Goal: Task Accomplishment & Management: Complete application form

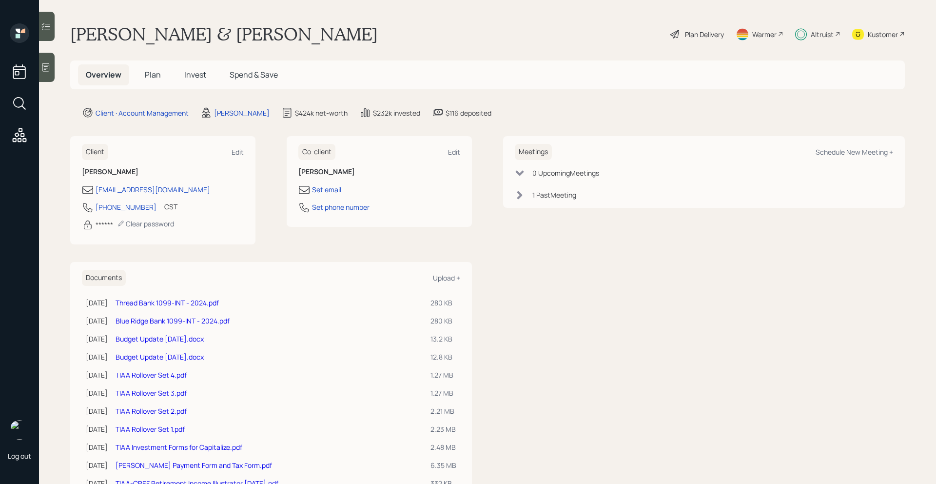
click at [827, 36] on div "Altruist" at bounding box center [822, 34] width 23 height 10
click at [697, 36] on div "Plan Delivery" at bounding box center [704, 34] width 39 height 10
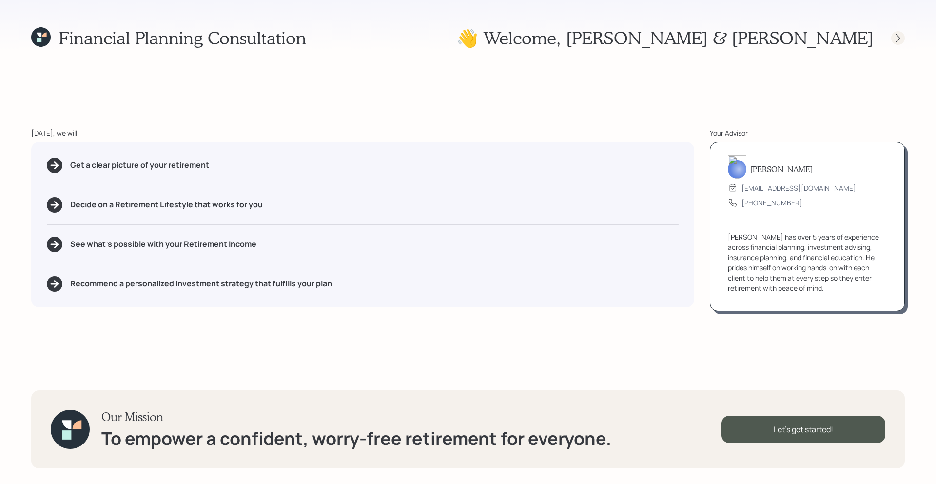
click at [893, 39] on div at bounding box center [898, 38] width 14 height 14
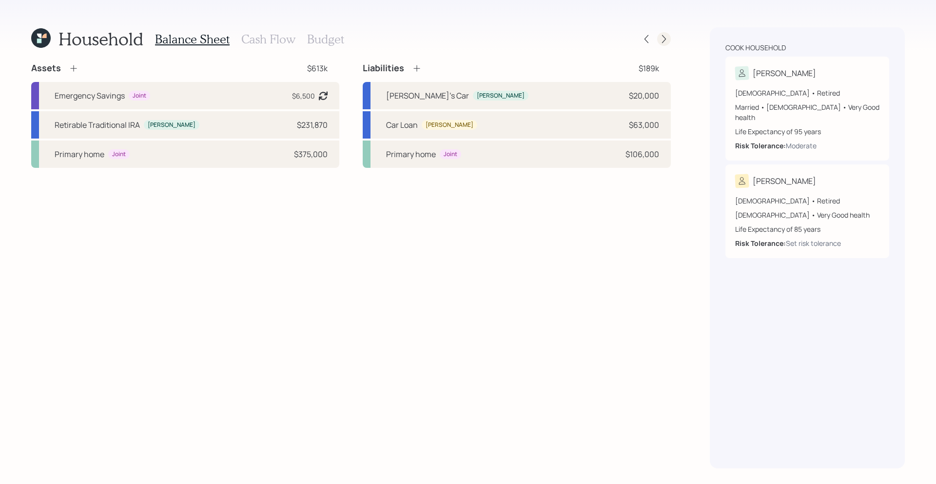
click at [664, 43] on icon at bounding box center [664, 39] width 10 height 10
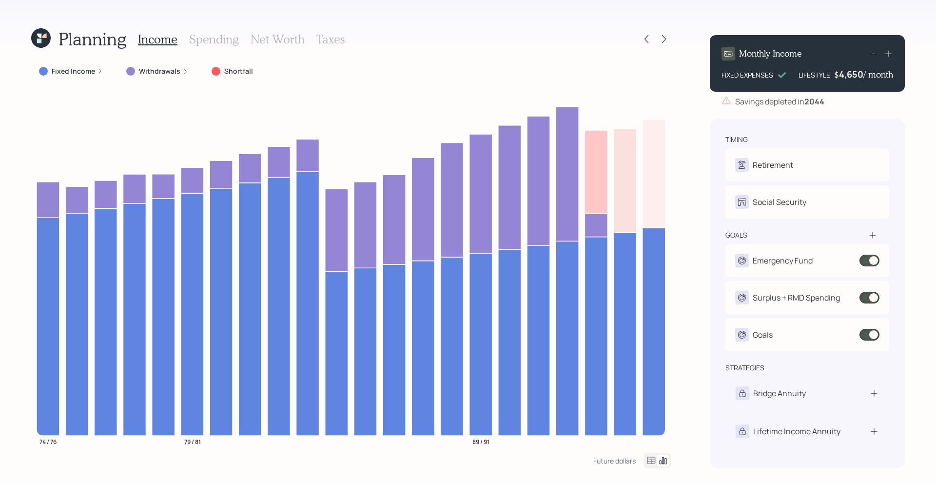
click at [67, 74] on label "Fixed Income" at bounding box center [73, 71] width 43 height 10
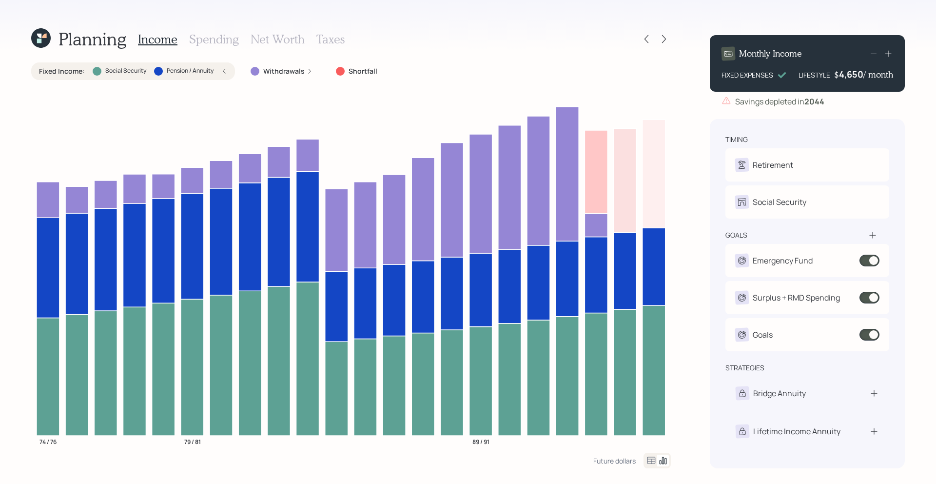
click at [78, 71] on label "Fixed Income :" at bounding box center [62, 71] width 46 height 10
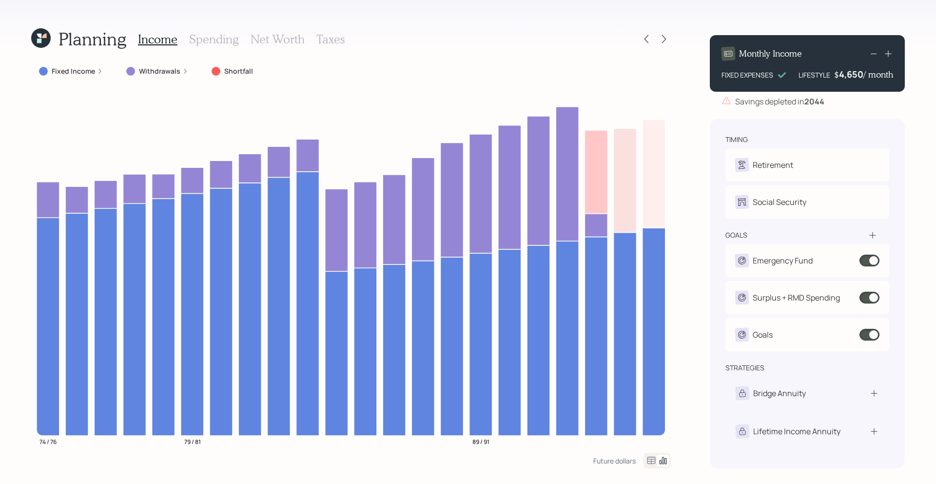
click at [41, 38] on icon at bounding box center [41, 38] width 20 height 20
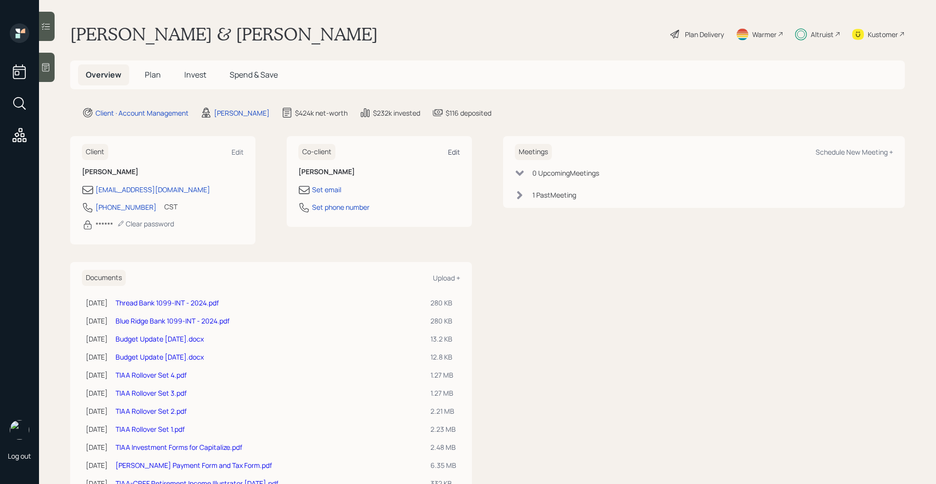
click at [454, 151] on div "Edit" at bounding box center [454, 151] width 12 height 9
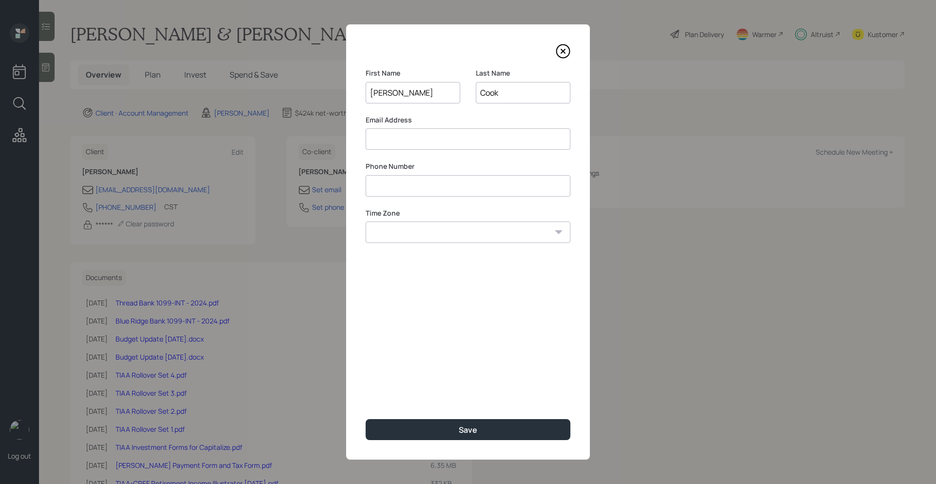
click at [560, 55] on icon at bounding box center [563, 51] width 15 height 15
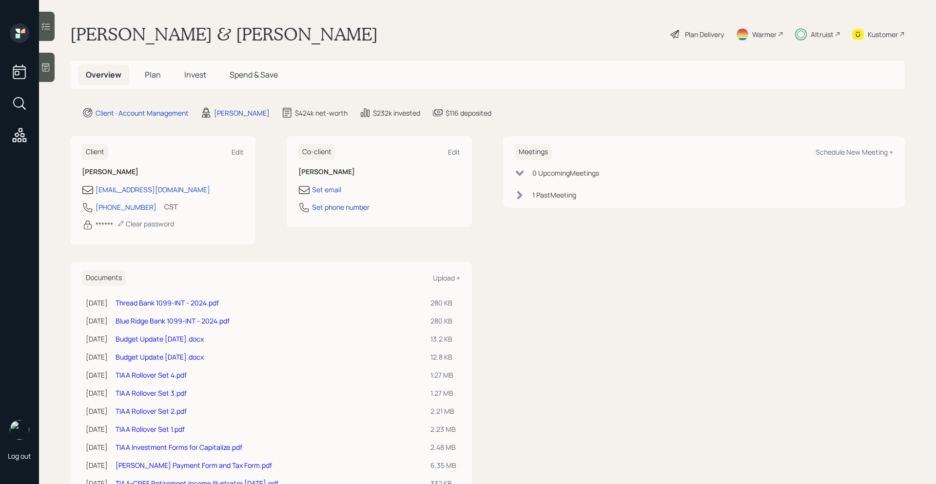
click at [158, 67] on h5 "Plan" at bounding box center [153, 74] width 32 height 21
